Goal: Task Accomplishment & Management: Complete application form

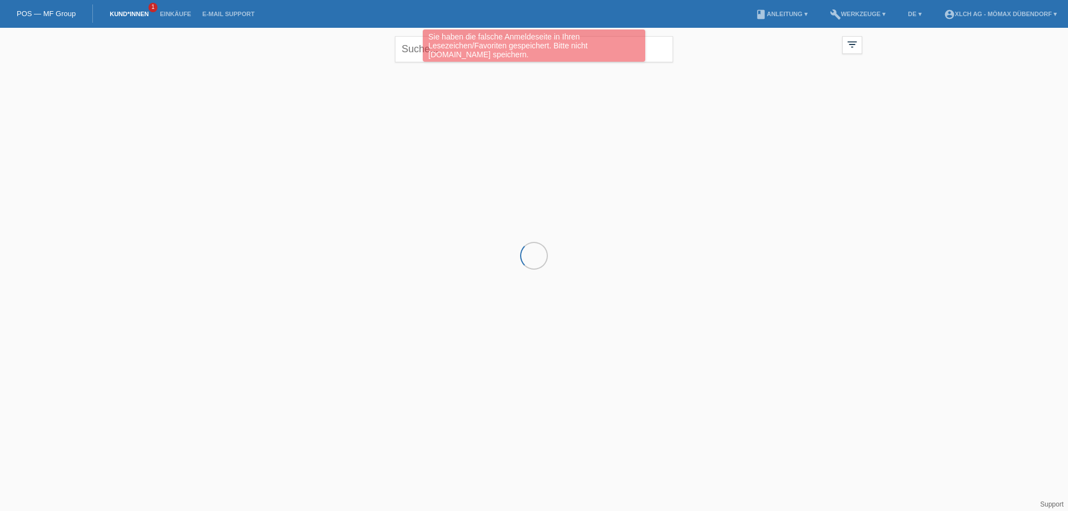
click at [419, 56] on div "Sie haben die falsche Anmeldeseite in Ihren Lesezeichen/Favoriten gespeichert. …" at bounding box center [534, 46] width 641 height 35
click at [415, 51] on div "Sie haben die falsche Anmeldeseite in Ihren Lesezeichen/Favoriten gespeichert. …" at bounding box center [534, 46] width 641 height 35
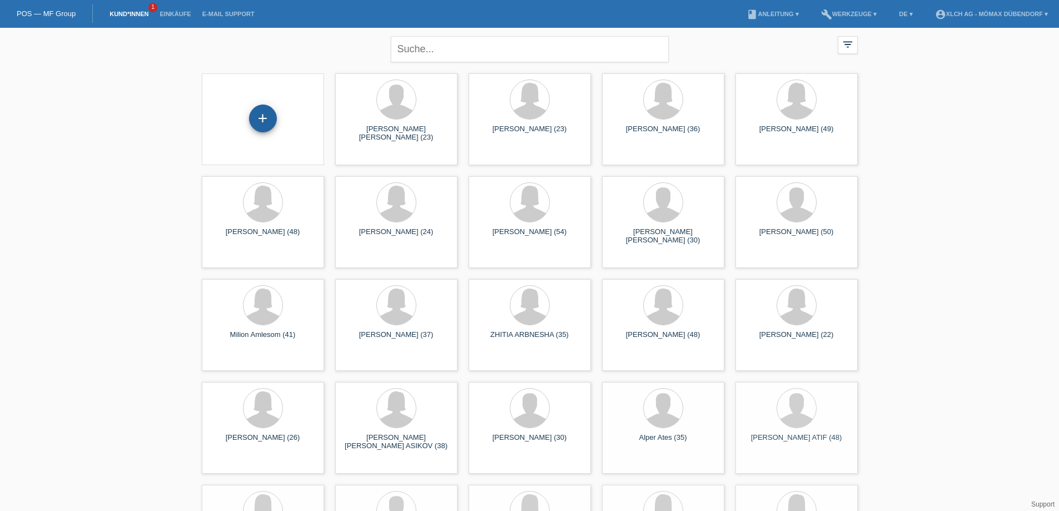
click at [265, 115] on div "+" at bounding box center [263, 118] width 27 height 19
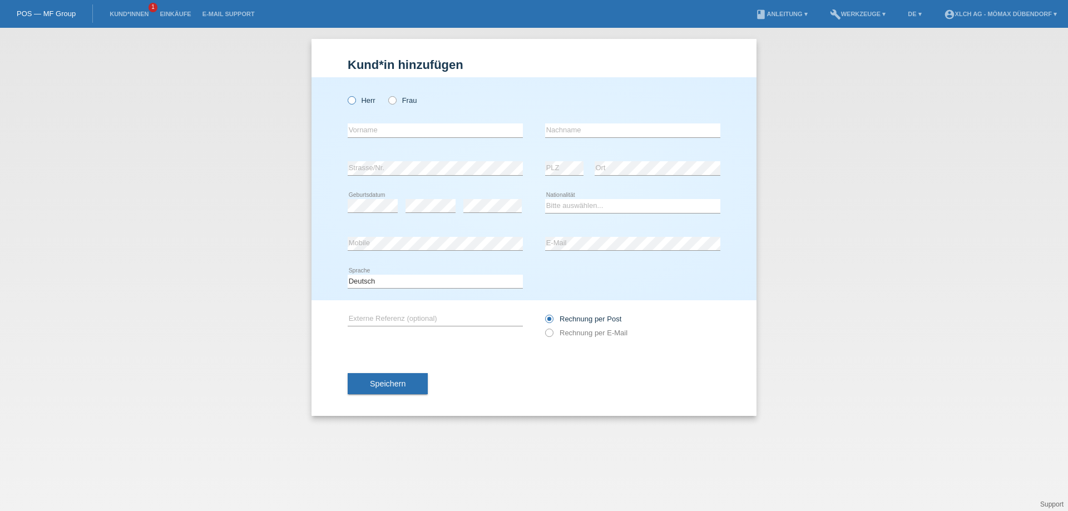
click at [360, 104] on label "Herr" at bounding box center [362, 100] width 28 height 8
click at [355, 103] on input "Herr" at bounding box center [351, 99] width 7 height 7
radio input "true"
click at [380, 125] on input "text" at bounding box center [435, 130] width 175 height 14
type input "NADIR"
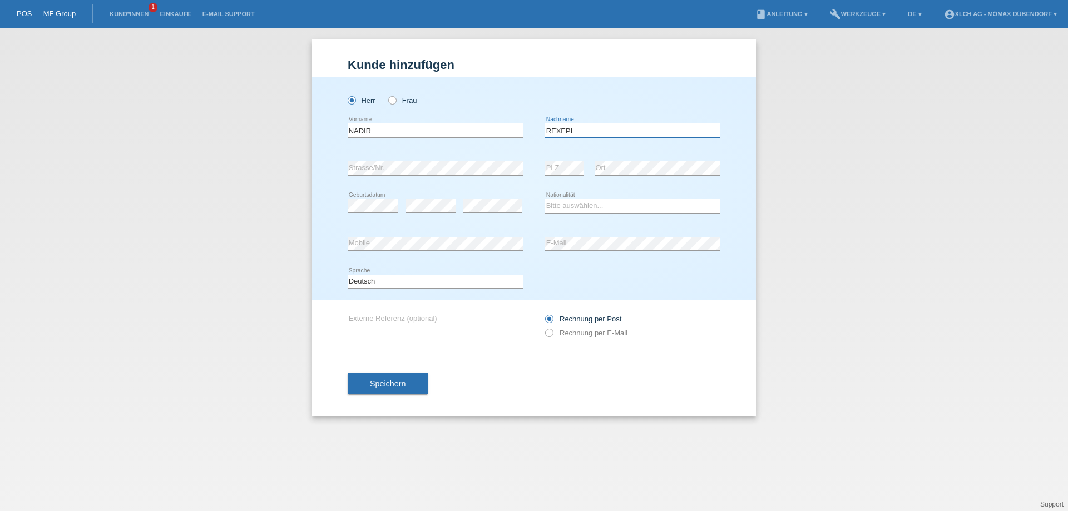
click at [600, 132] on input "REXEPI" at bounding box center [632, 130] width 175 height 14
click at [563, 127] on input "REXEPI" at bounding box center [632, 130] width 175 height 14
type input "REXHEPI"
click at [570, 210] on select "Bitte auswählen... Schweiz Deutschland Liechtenstein Österreich ------------ Af…" at bounding box center [632, 205] width 175 height 13
select select "CH"
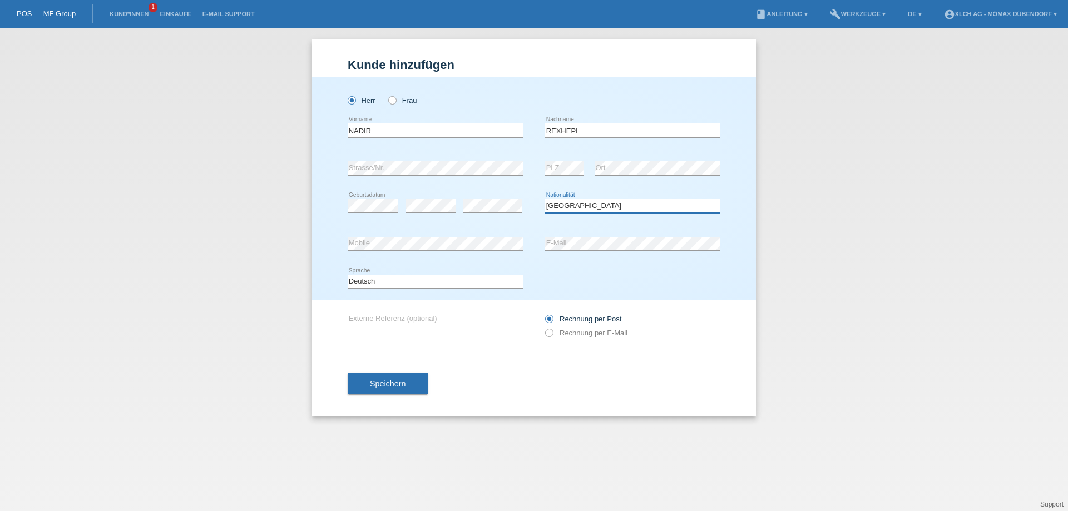
click at [545, 199] on select "Bitte auswählen... Schweiz Deutschland Liechtenstein Österreich ------------ Af…" at bounding box center [632, 205] width 175 height 13
click at [592, 328] on div "Rechnung per Post Rechnung per E-Mail" at bounding box center [632, 326] width 175 height 28
click at [591, 329] on label "Rechnung per E-Mail" at bounding box center [586, 333] width 82 height 8
click at [552, 329] on input "Rechnung per E-Mail" at bounding box center [548, 336] width 7 height 14
radio input "true"
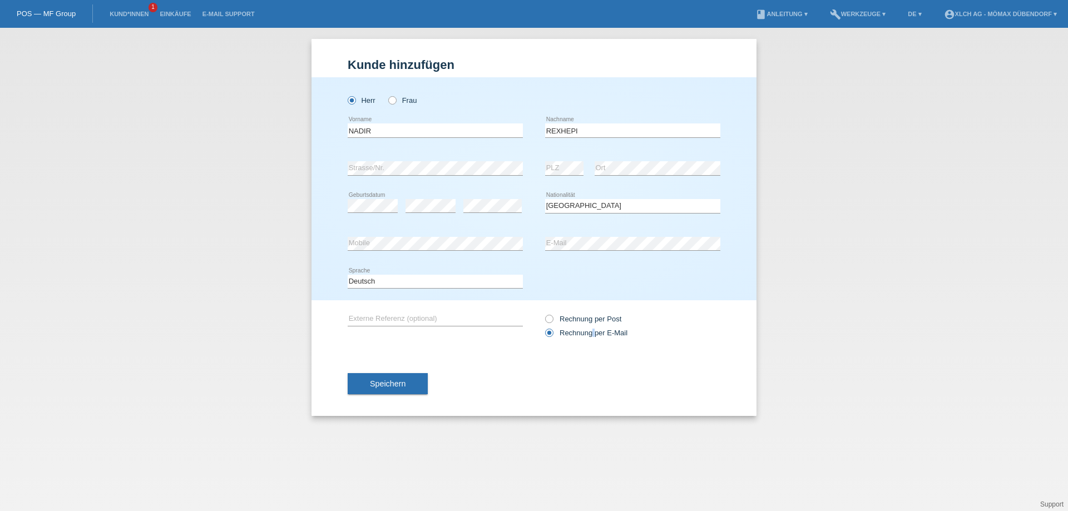
click at [395, 378] on button "Speichern" at bounding box center [388, 383] width 80 height 21
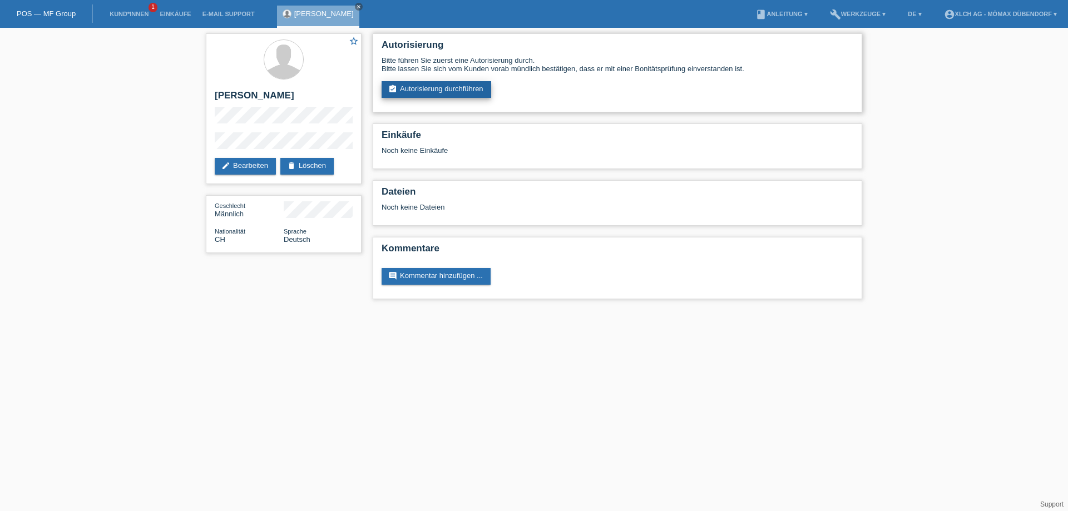
click at [456, 91] on link "assignment_turned_in Autorisierung durchführen" at bounding box center [436, 89] width 110 height 17
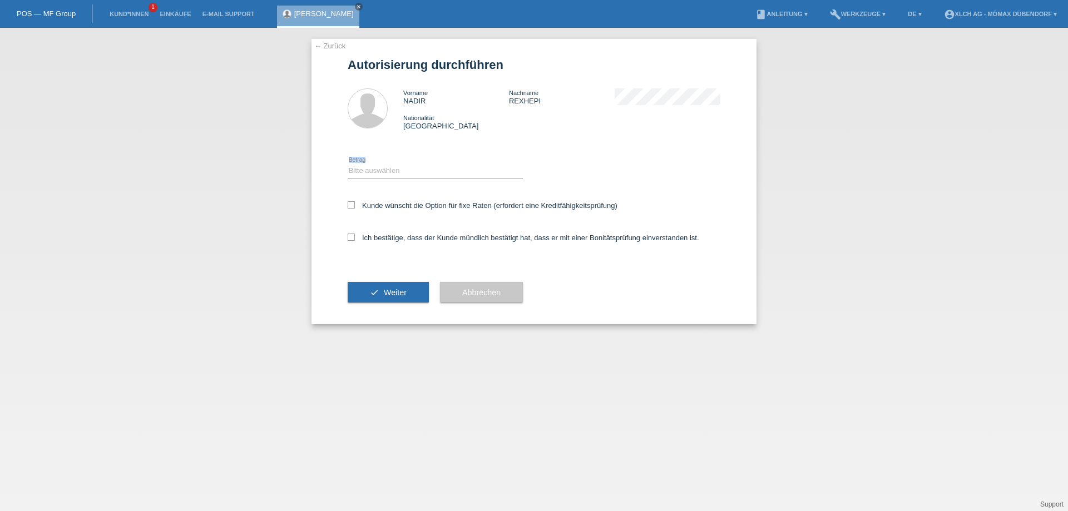
click at [393, 177] on div "Bitte auswählen CHF 1.00 - CHF 499.00 CHF 500.00 - CHF 1'999.00 CHF 2'000.00 - …" at bounding box center [435, 171] width 175 height 14
click at [411, 165] on select "Bitte auswählen CHF 1.00 - CHF 499.00 CHF 500.00 - CHF 1'999.00 CHF 2'000.00 - …" at bounding box center [435, 170] width 175 height 13
select select "3"
click at [348, 164] on select "Bitte auswählen CHF 1.00 - CHF 499.00 CHF 500.00 - CHF 1'999.00 CHF 2'000.00 - …" at bounding box center [435, 170] width 175 height 13
click at [371, 203] on label "Kunde wünscht die Option für fixe Raten (erfordert eine Kreditfähigkeitsprüfung)" at bounding box center [483, 205] width 270 height 8
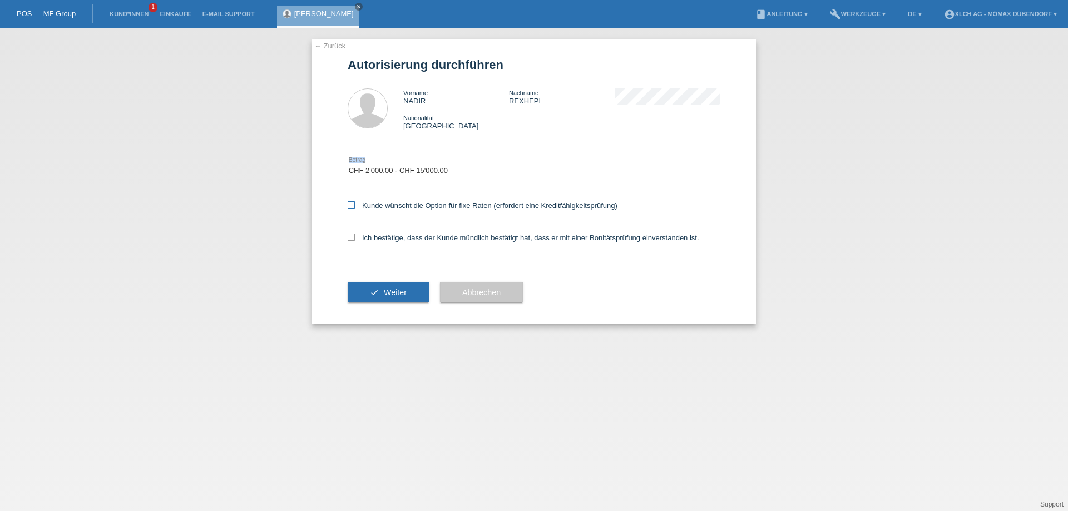
click at [355, 203] on input "Kunde wünscht die Option für fixe Raten (erfordert eine Kreditfähigkeitsprüfung)" at bounding box center [351, 204] width 7 height 7
checkbox input "true"
click at [371, 237] on label "Ich bestätige, dass der Kunde mündlich bestätigt hat, dass er mit einer Bonität…" at bounding box center [523, 238] width 351 height 8
click at [355, 237] on input "Ich bestätige, dass der Kunde mündlich bestätigt hat, dass er mit einer Bonität…" at bounding box center [351, 237] width 7 height 7
checkbox input "true"
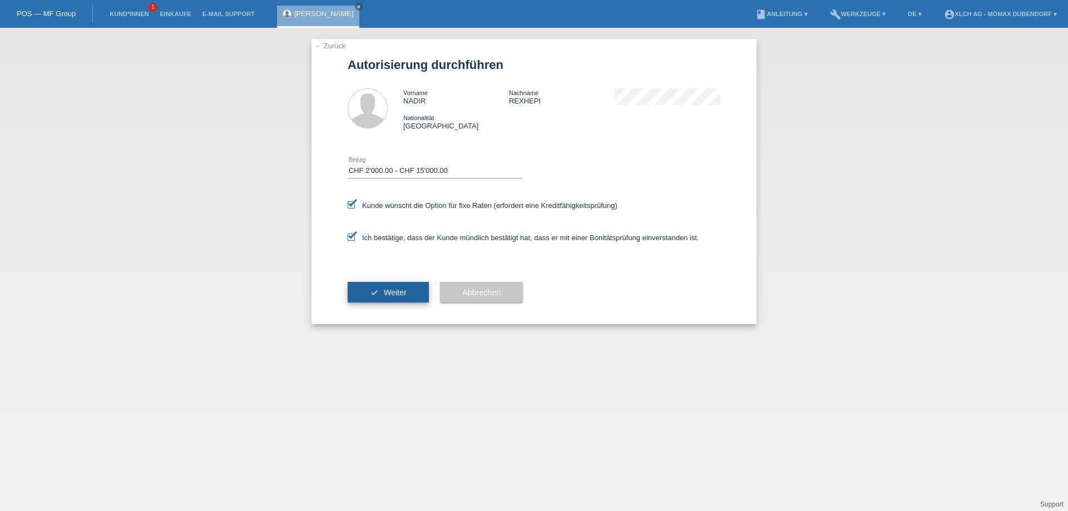
click at [372, 290] on icon "check" at bounding box center [374, 292] width 9 height 9
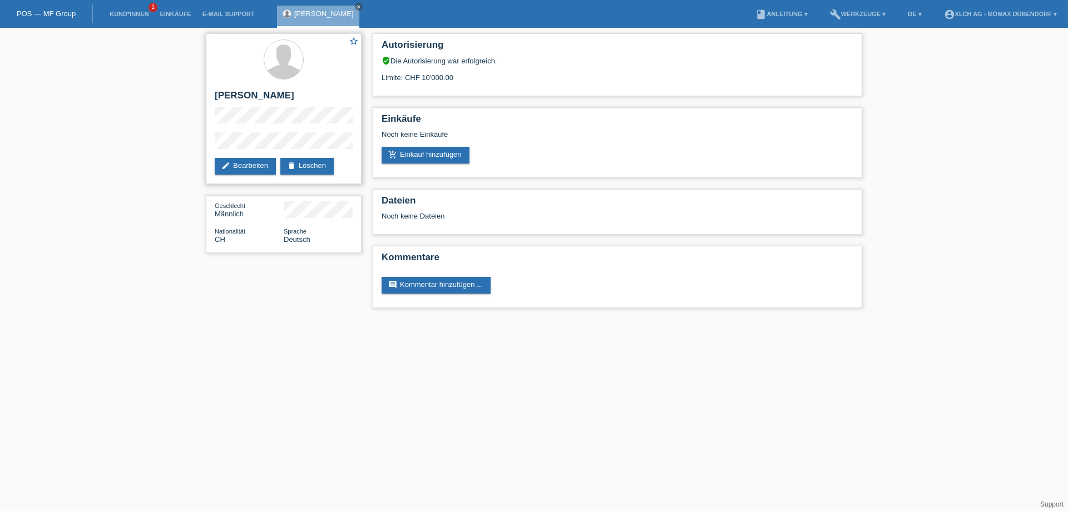
click at [250, 87] on div "star_border [PERSON_NAME] edit Bearbeiten delete Löschen" at bounding box center [284, 108] width 156 height 151
click at [250, 91] on h2 "[PERSON_NAME]" at bounding box center [284, 98] width 138 height 17
click at [251, 91] on h2 "[PERSON_NAME]" at bounding box center [284, 98] width 138 height 17
click at [251, 89] on div "star_border [PERSON_NAME] edit Bearbeiten delete Löschen" at bounding box center [284, 108] width 156 height 151
click at [296, 91] on h2 "[PERSON_NAME]" at bounding box center [284, 98] width 138 height 17
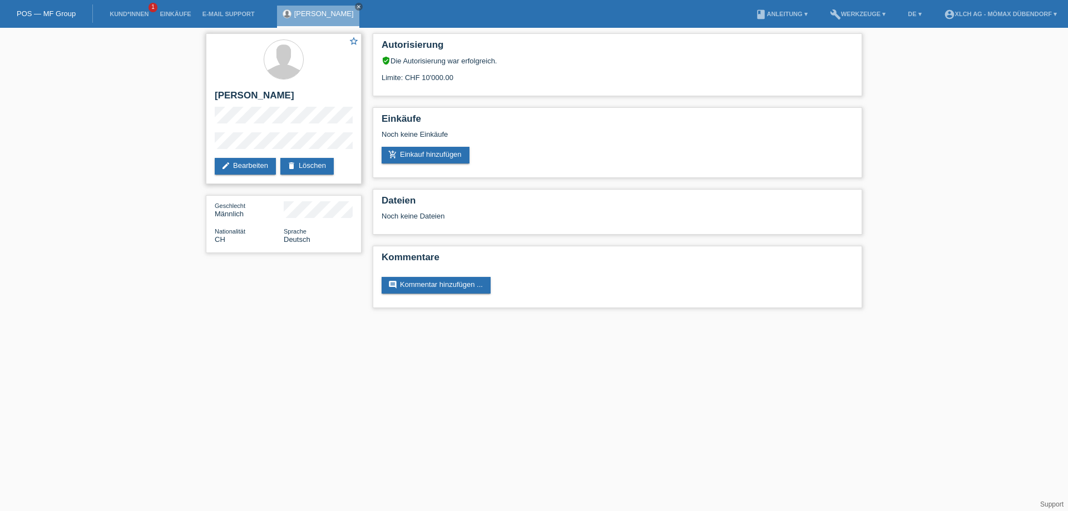
click at [258, 97] on h2 "[PERSON_NAME]" at bounding box center [284, 98] width 138 height 17
copy div "[PERSON_NAME]"
click at [423, 155] on link "add_shopping_cart Einkauf hinzufügen" at bounding box center [425, 155] width 88 height 17
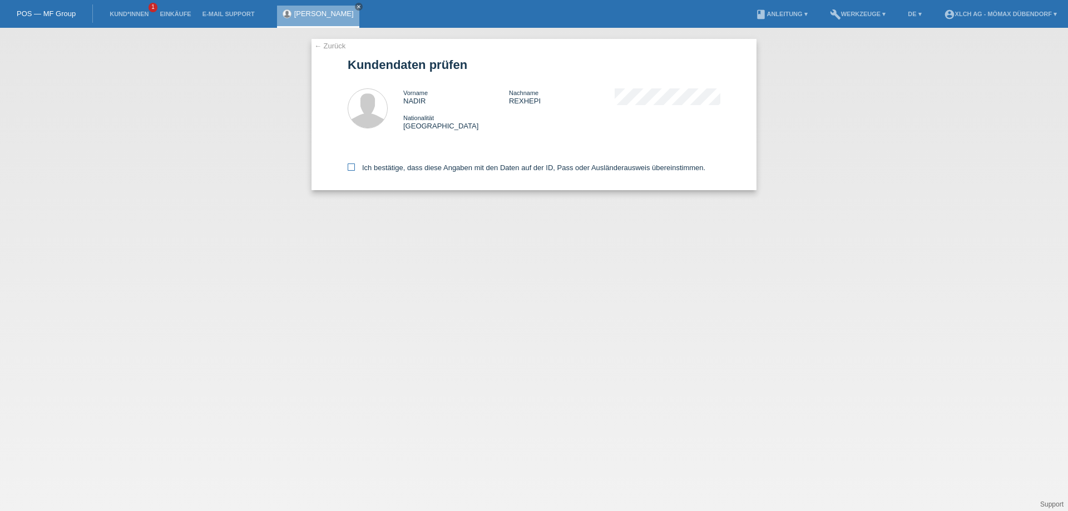
click at [388, 171] on label "Ich bestätige, dass diese Angaben mit den Daten auf der ID, Pass oder Ausländer…" at bounding box center [527, 167] width 358 height 8
click at [355, 171] on input "Ich bestätige, dass diese Angaben mit den Daten auf der ID, Pass oder Ausländer…" at bounding box center [351, 166] width 7 height 7
checkbox input "true"
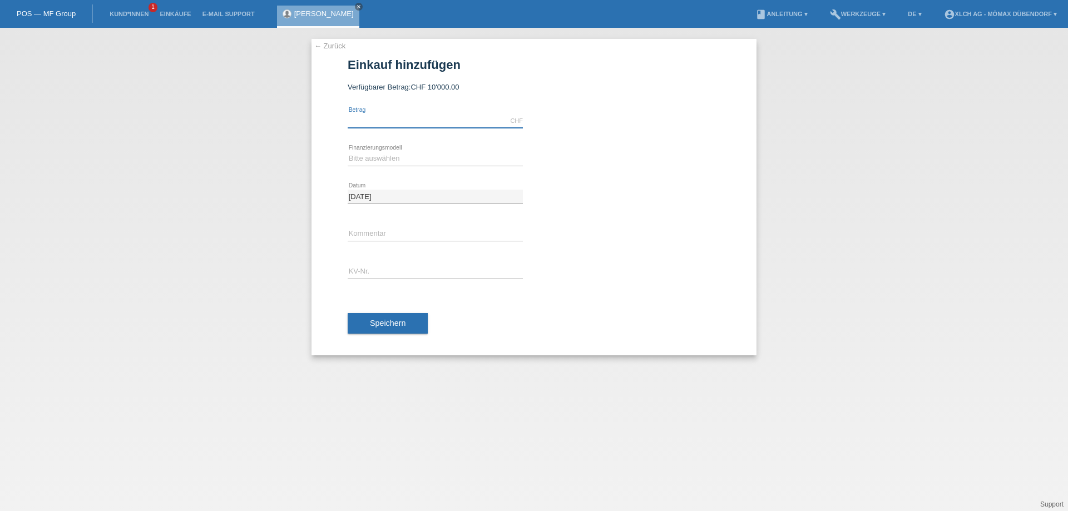
click at [383, 115] on input "text" at bounding box center [435, 121] width 175 height 14
type input "1"
type input "2447.00"
drag, startPoint x: 384, startPoint y: 158, endPoint x: 393, endPoint y: 160, distance: 8.5
click at [384, 158] on select "Bitte auswählen Kauf auf Rechnung mit Teilzahlungsoption Fixe Raten - Zinsübern…" at bounding box center [435, 158] width 175 height 13
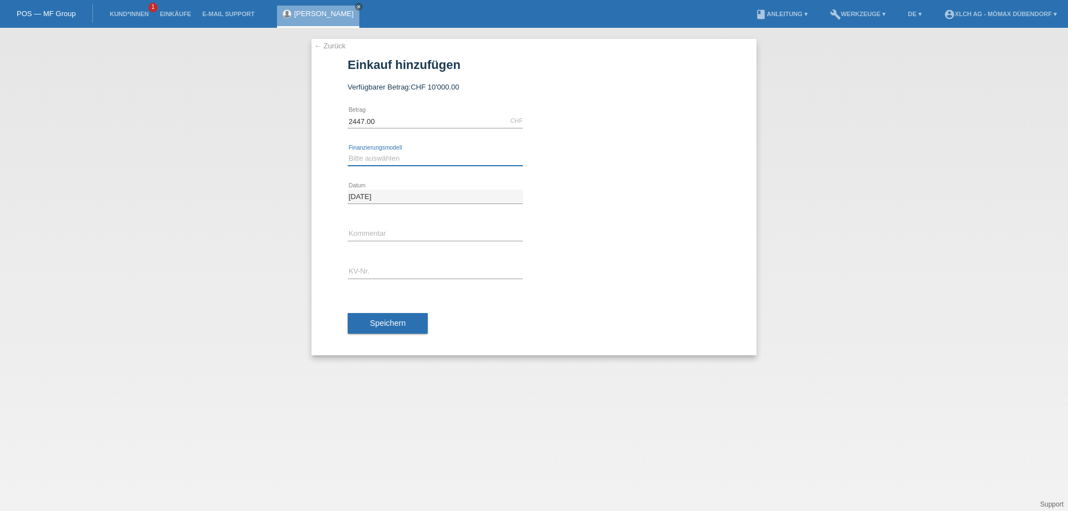
select select "113"
click at [348, 152] on select "Bitte auswählen Kauf auf Rechnung mit Teilzahlungsoption Fixe Raten - Zinsübern…" at bounding box center [435, 158] width 175 height 13
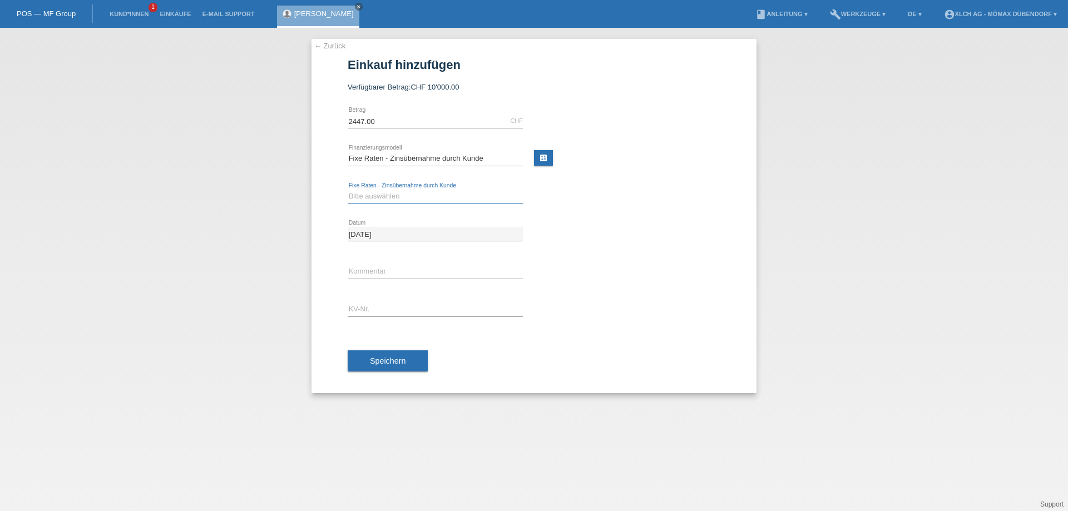
click at [411, 196] on select "Bitte auswählen 6 Raten 12 Raten 24 Raten 36 Raten" at bounding box center [435, 196] width 175 height 13
select select "325"
click at [348, 190] on select "Bitte auswählen 6 Raten 12 Raten 24 Raten 36 Raten" at bounding box center [435, 196] width 175 height 13
click at [379, 118] on input "2447.00" at bounding box center [435, 121] width 175 height 14
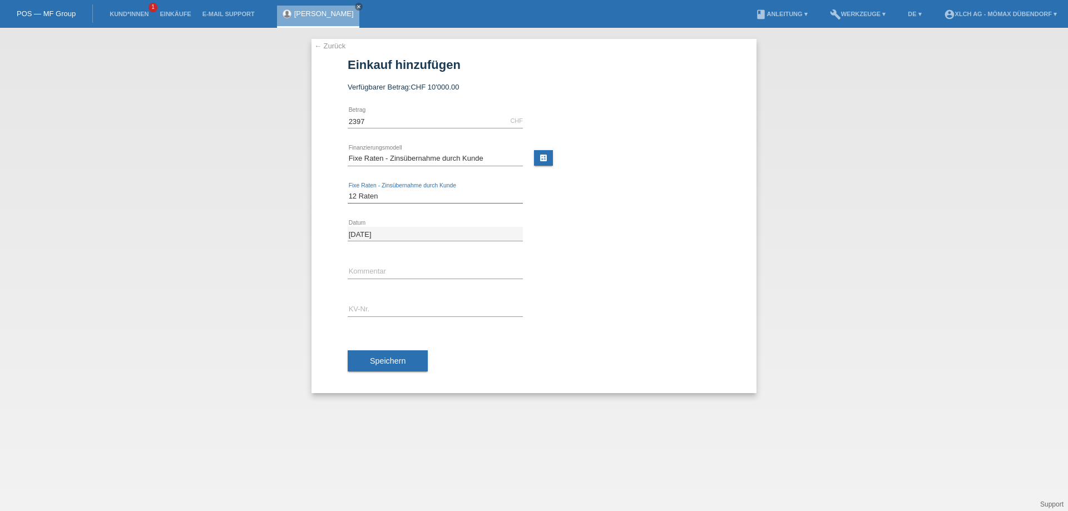
type input "2397.00"
click at [378, 197] on select "Bitte auswählen 6 Raten 12 Raten 24 Raten 36 Raten" at bounding box center [435, 196] width 175 height 13
click at [421, 199] on select "Bitte auswählen 6 Raten 12 Raten 24 Raten 36 Raten" at bounding box center [435, 196] width 175 height 13
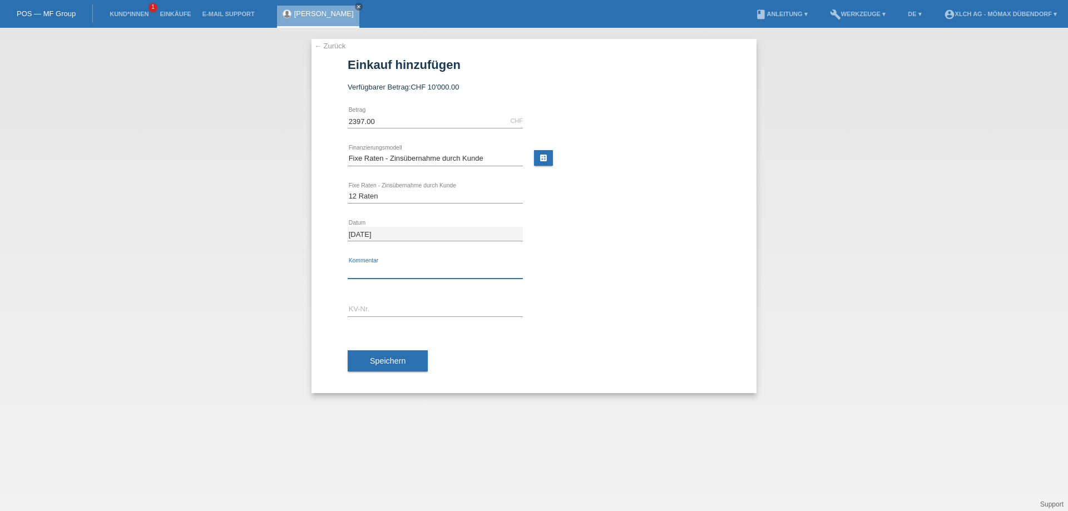
click at [364, 272] on input "text" at bounding box center [435, 272] width 175 height 14
click at [367, 271] on input "ddnewy" at bounding box center [435, 272] width 175 height 14
click at [368, 271] on input "ddnewy" at bounding box center [435, 272] width 175 height 14
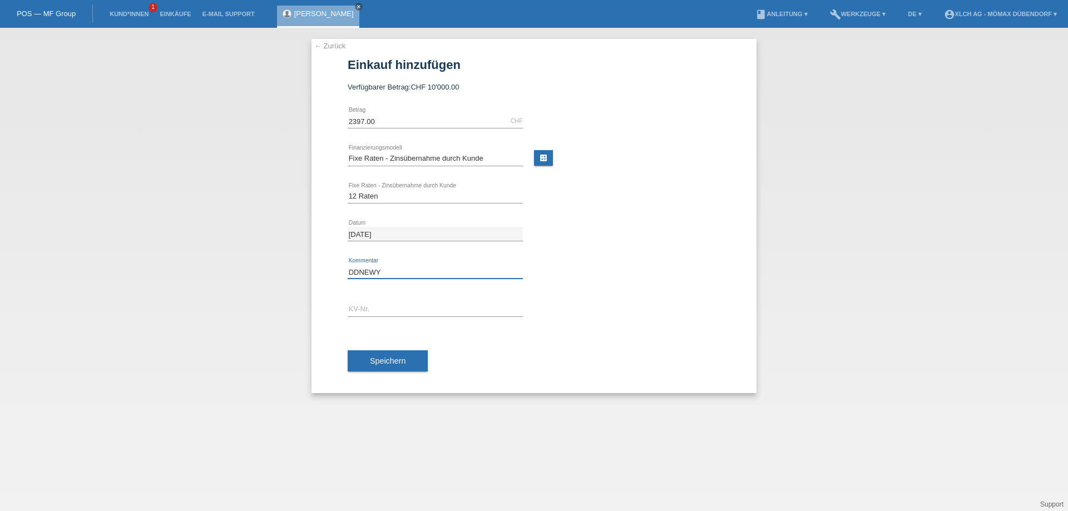
type input "DDNEWY"
click at [379, 315] on input "text" at bounding box center [435, 309] width 175 height 14
type input "DDNEWY"
click at [540, 151] on link "calculate" at bounding box center [543, 158] width 19 height 16
type input "2397.00"
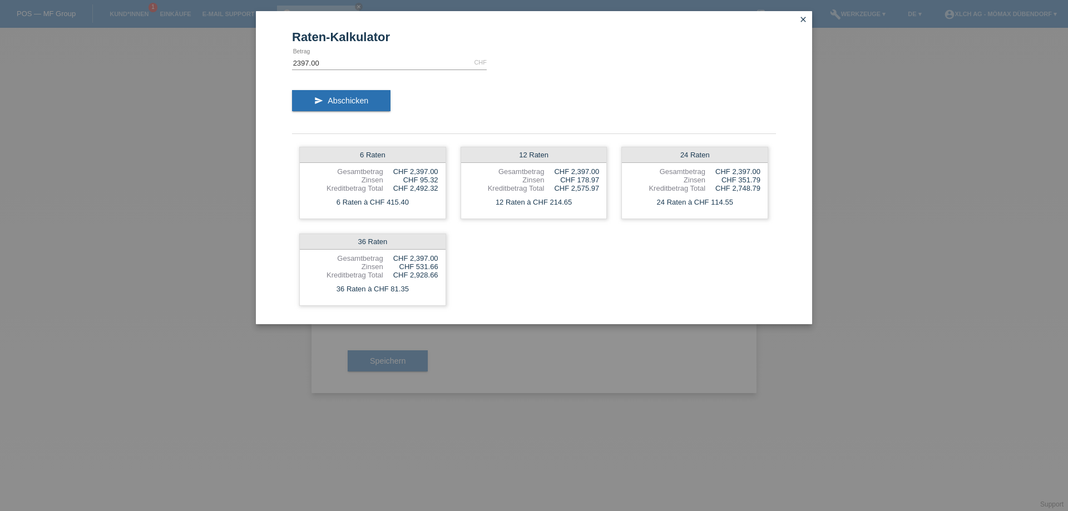
click at [802, 21] on icon "close" at bounding box center [802, 19] width 9 height 9
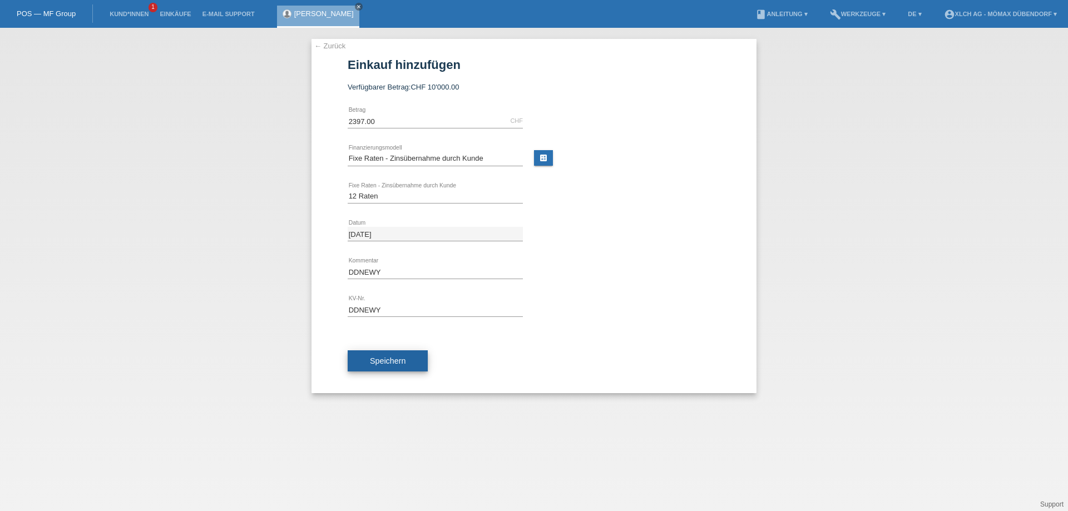
click at [406, 359] on button "Speichern" at bounding box center [388, 360] width 80 height 21
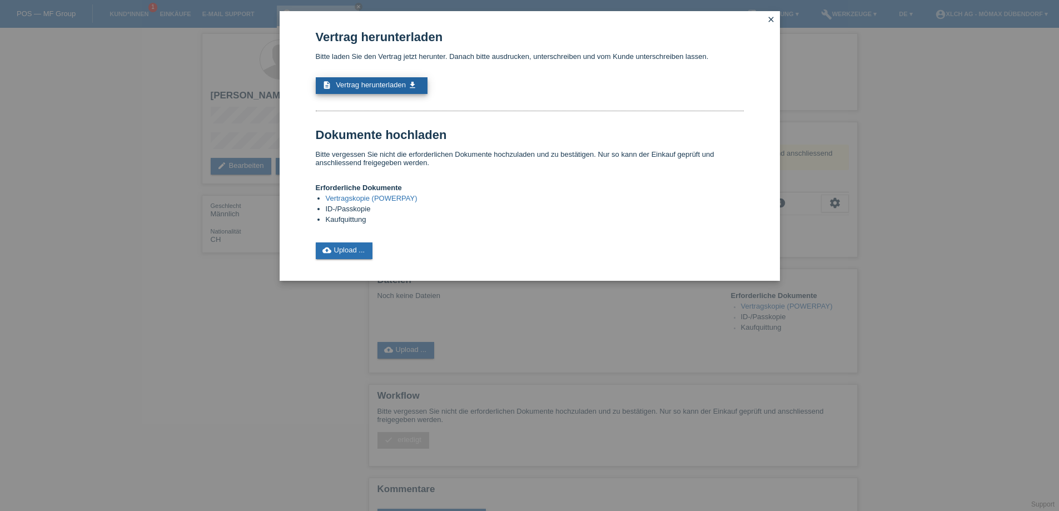
click at [397, 82] on span "Vertrag herunterladen" at bounding box center [371, 85] width 70 height 8
click at [364, 246] on link "cloud_upload Upload ..." at bounding box center [344, 250] width 57 height 17
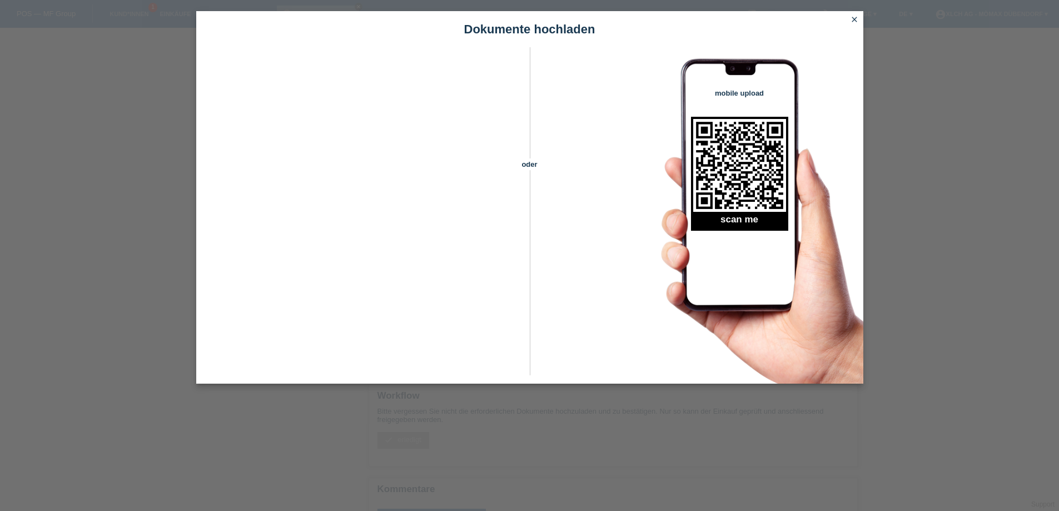
click at [850, 16] on link "close" at bounding box center [854, 20] width 14 height 13
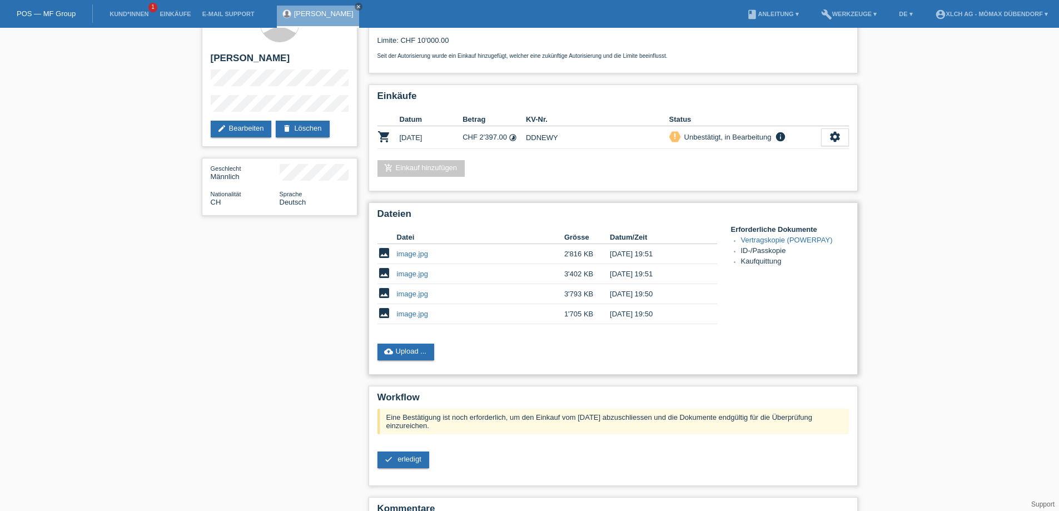
scroll to position [97, 0]
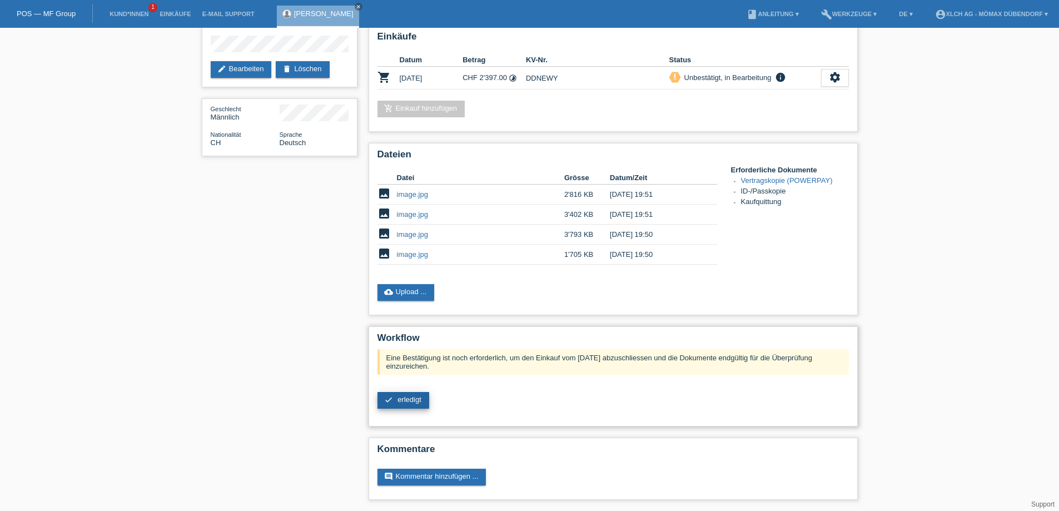
click at [408, 400] on span "erledigt" at bounding box center [410, 399] width 24 height 8
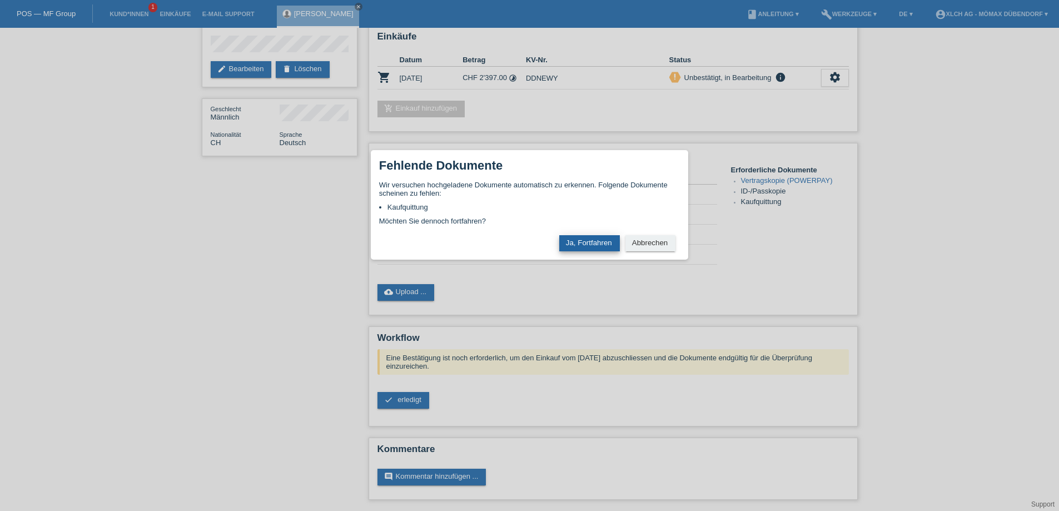
click at [590, 237] on button "Ja, Fortfahren" at bounding box center [589, 243] width 61 height 16
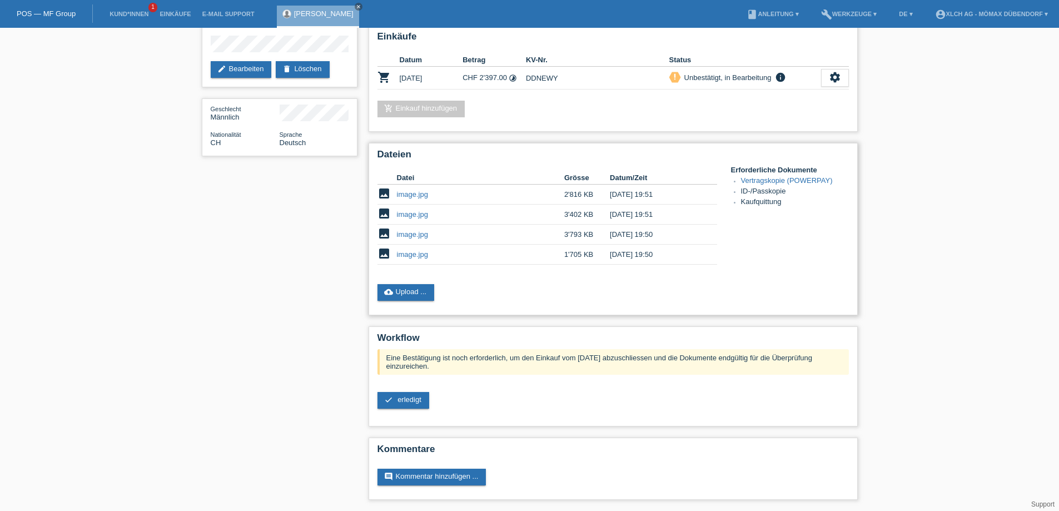
click at [405, 252] on link "image.jpg" at bounding box center [412, 254] width 31 height 8
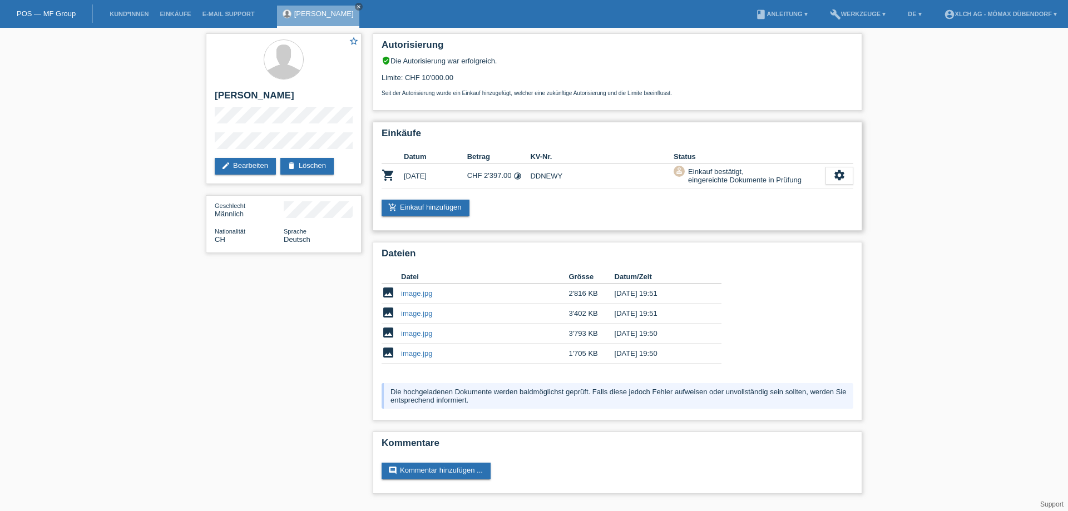
click at [549, 177] on td "DDNEWY" at bounding box center [601, 175] width 143 height 25
copy td "DDNEWY"
click at [50, 11] on link "POS — MF Group" at bounding box center [46, 13] width 59 height 8
